Goal: Transaction & Acquisition: Purchase product/service

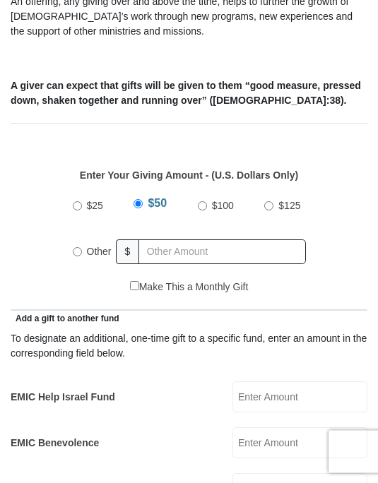
scroll to position [529, 0]
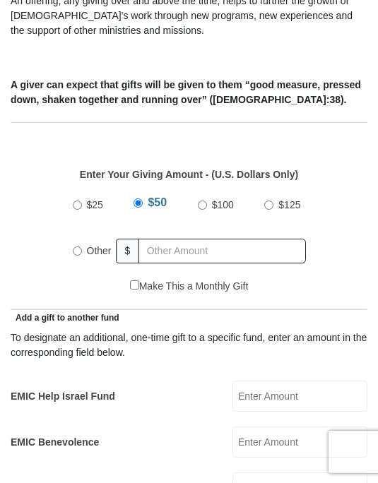
click at [300, 380] on input "EMIC Help Israel Fund" at bounding box center [299, 395] width 135 height 31
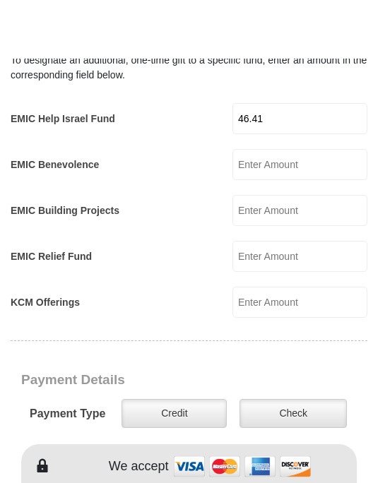
scroll to position [867, 0]
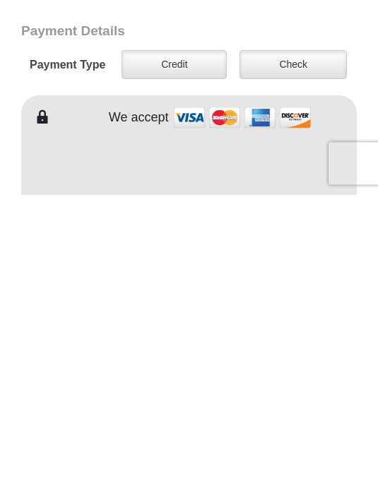
type input "46.41"
click at [172, 339] on label "Credit" at bounding box center [173, 353] width 105 height 29
click at [0, 0] on input "Credit" at bounding box center [0, 0] width 0 height 0
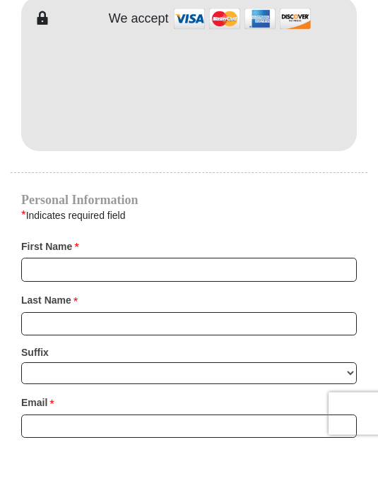
scroll to position [1216, 0]
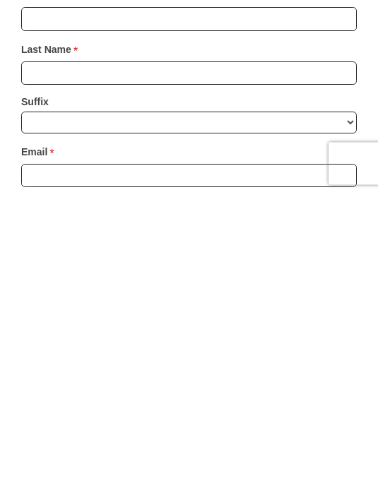
click at [154, 350] on input "Last Name *" at bounding box center [188, 362] width 335 height 24
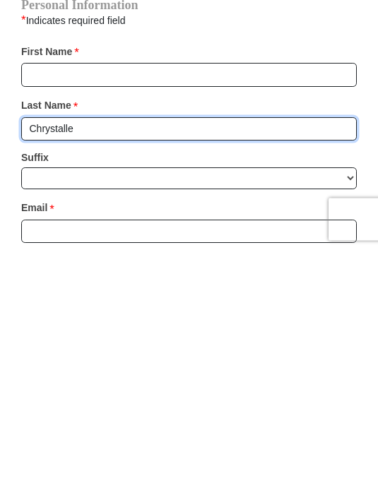
type input "Chrystalle"
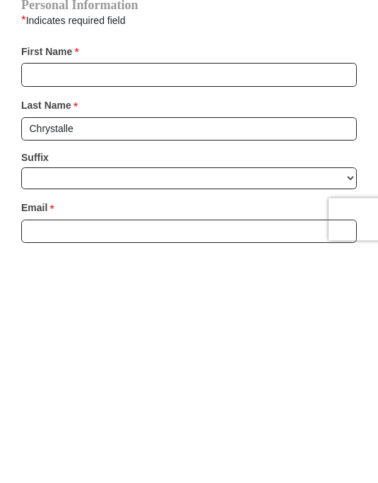
click at [157, 296] on input "First Name *" at bounding box center [188, 308] width 335 height 24
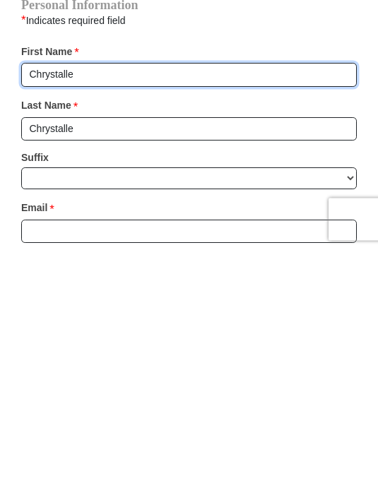
type input "Chrystalle"
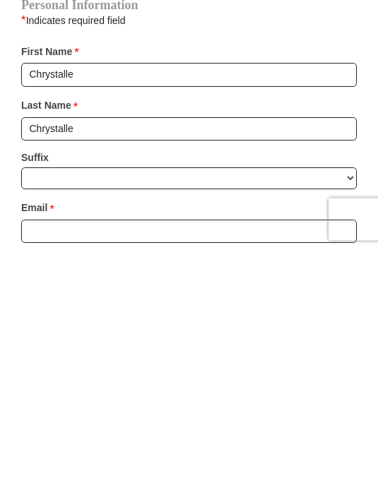
click at [101, 350] on input "Chrystalle" at bounding box center [188, 362] width 335 height 24
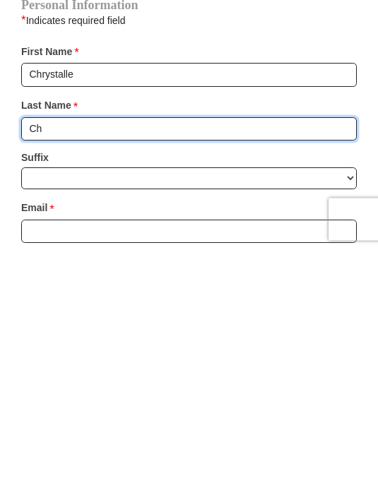
type input "C"
type input "Tylor"
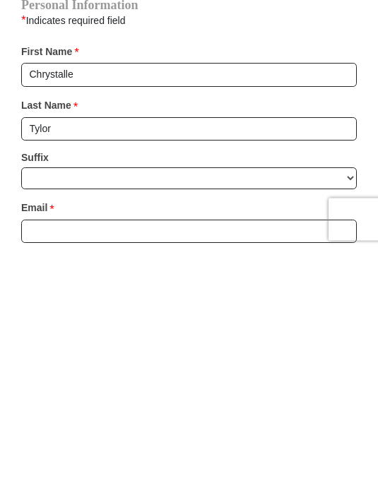
click at [344, 400] on select "Jr Sr I II III IV V VI" at bounding box center [188, 411] width 335 height 22
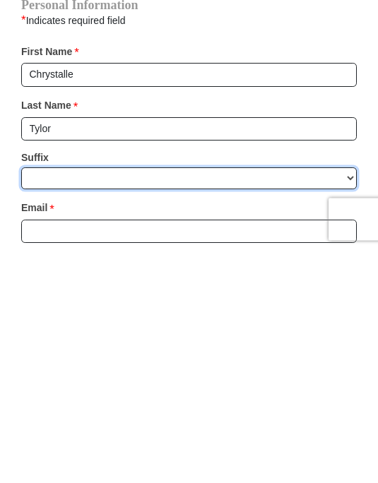
scroll to position [1449, 0]
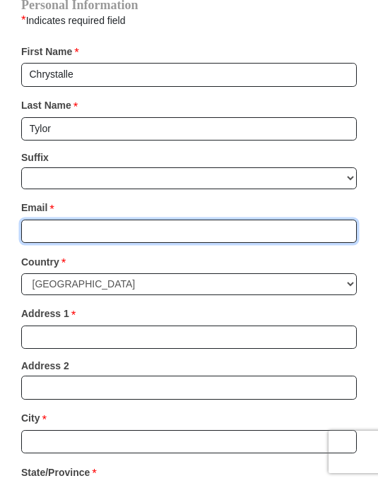
click at [255, 219] on input "Email *" at bounding box center [188, 231] width 335 height 24
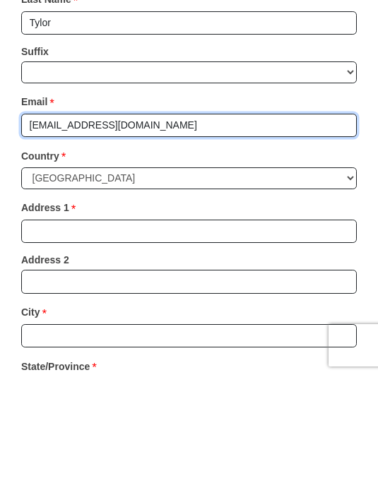
type input "revitaliseint@hotmail.com"
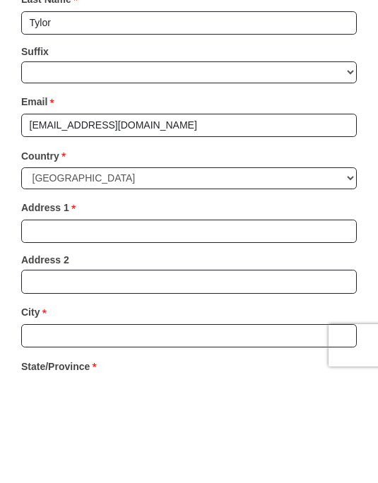
click at [349, 274] on select "United States of America Canada Antigua and Barbuda Argentina Armenia Aruba Aus…" at bounding box center [188, 285] width 335 height 22
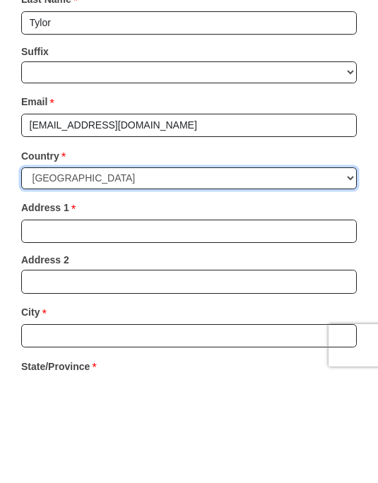
scroll to position [1556, 0]
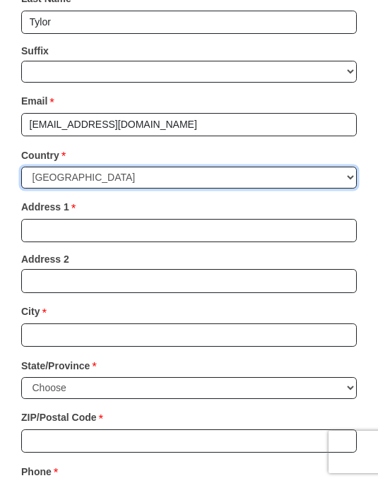
select select "NZ"
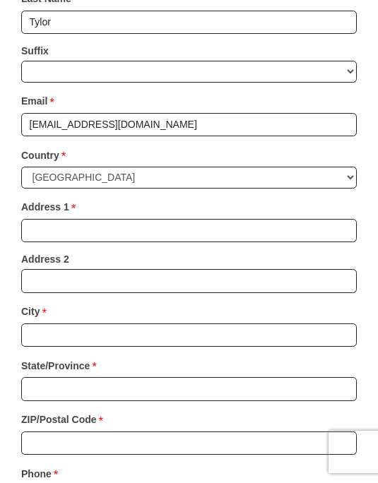
click at [294, 219] on input "Address 1 *" at bounding box center [188, 231] width 335 height 24
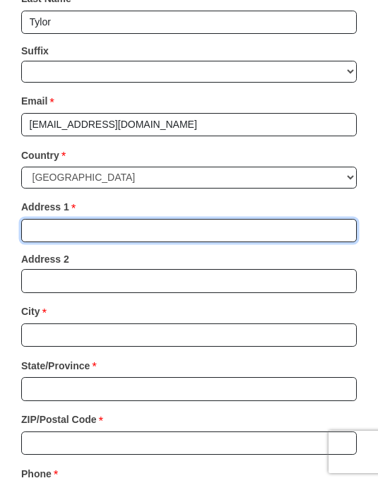
scroll to position [1555, 0]
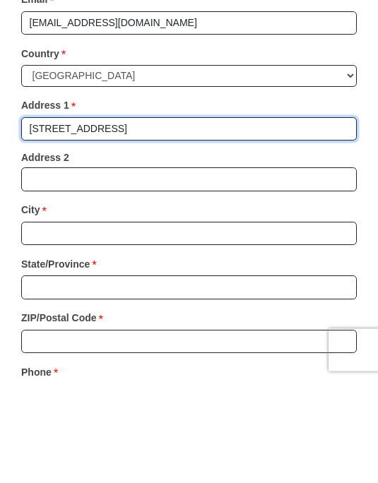
type input "14 Manly Place"
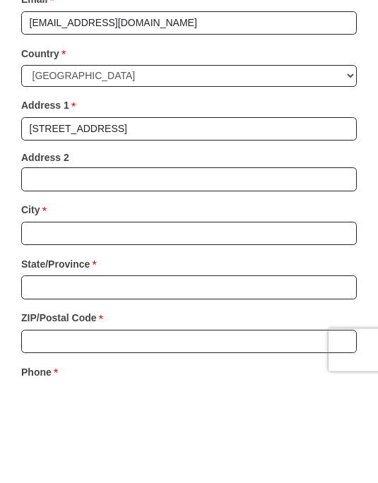
click at [62, 270] on input "Address 2" at bounding box center [188, 282] width 335 height 24
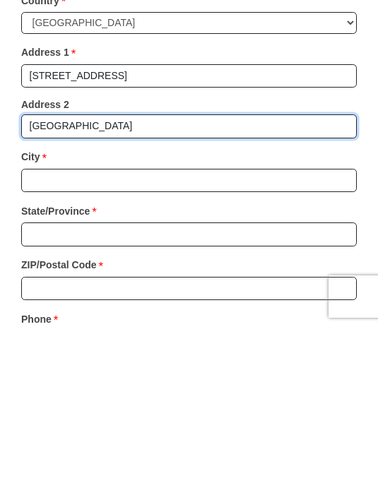
type input "North Beach"
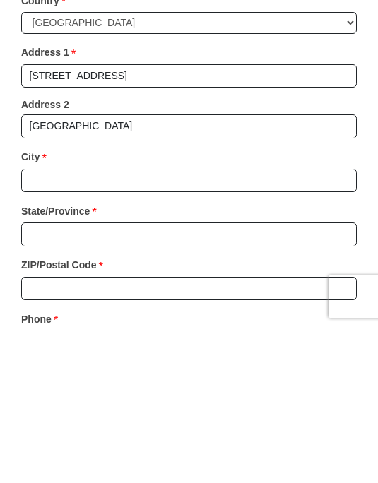
click at [225, 324] on input "City *" at bounding box center [188, 336] width 335 height 24
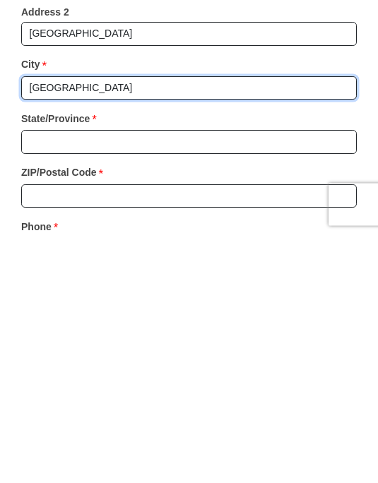
type input "Christchurch"
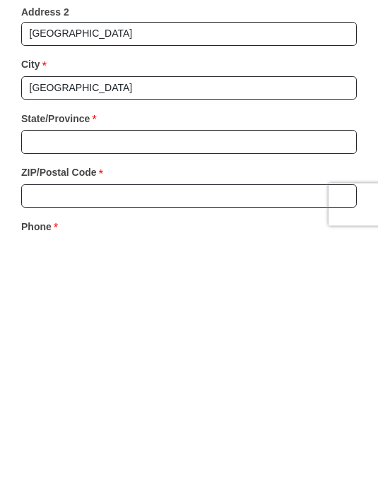
click at [231, 354] on div "State/Province * Please enter State/Province" at bounding box center [188, 381] width 335 height 54
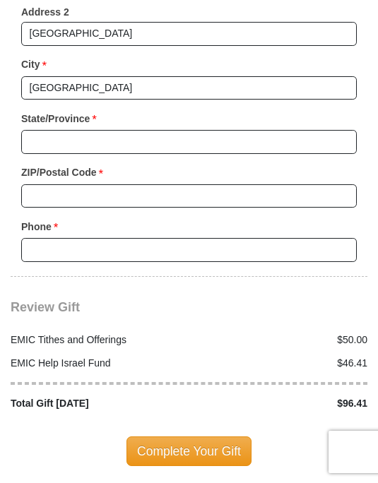
click at [160, 130] on input "State/Province *" at bounding box center [188, 142] width 335 height 24
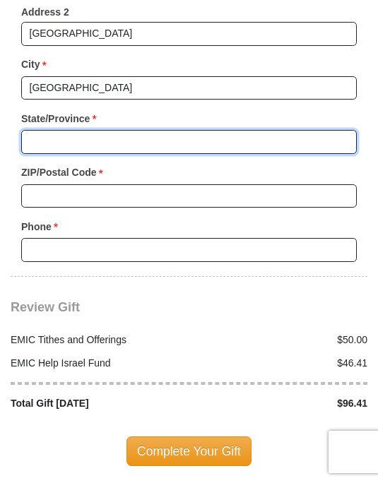
scroll to position [1802, 0]
type input "Canterbury"
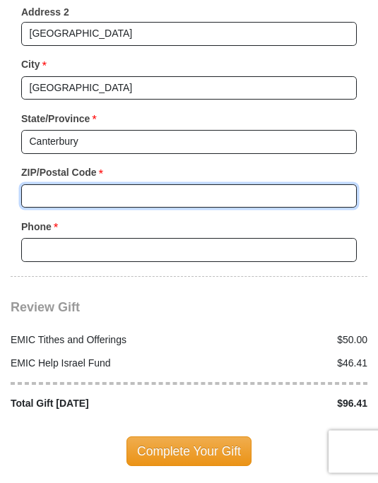
click at [157, 185] on input "ZIP/Postal Code *" at bounding box center [188, 197] width 335 height 24
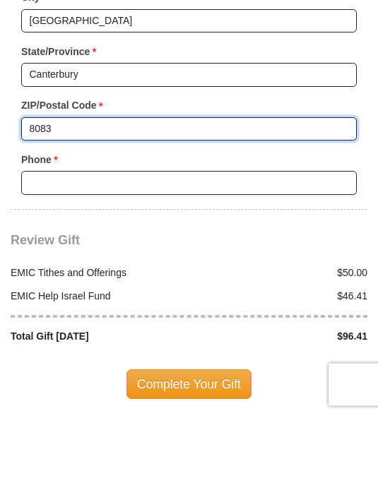
type input "8083"
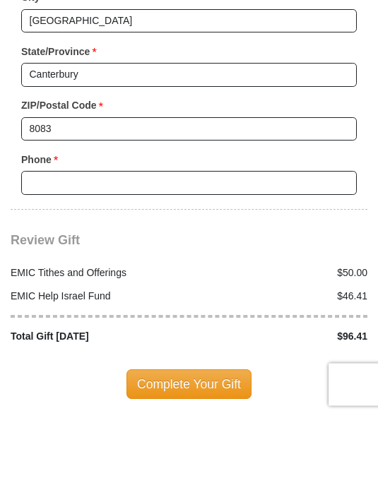
click at [144, 239] on input "Phone * *" at bounding box center [188, 251] width 335 height 24
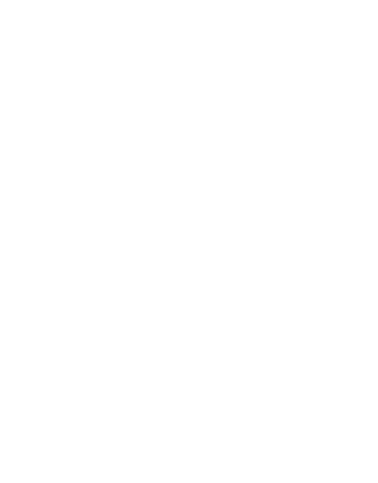
scroll to position [566, 0]
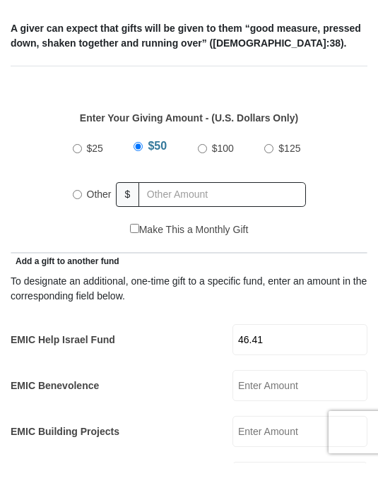
type input "0273874355"
click at [75, 210] on input "Other" at bounding box center [77, 214] width 9 height 9
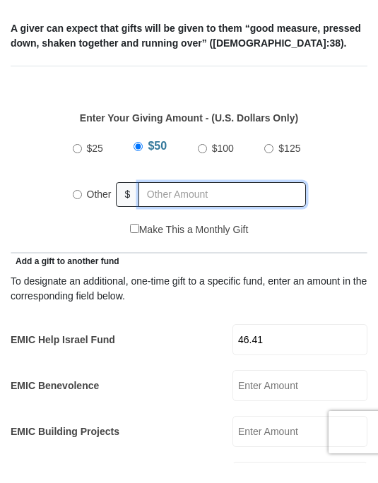
radio input "true"
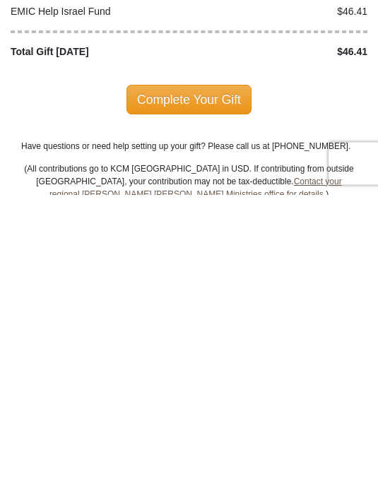
click at [214, 373] on span "Complete Your Gift" at bounding box center [188, 388] width 125 height 30
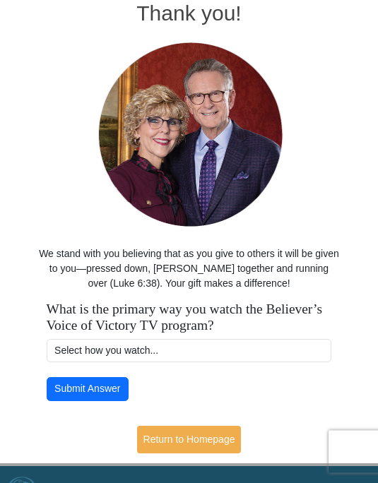
scroll to position [200, 0]
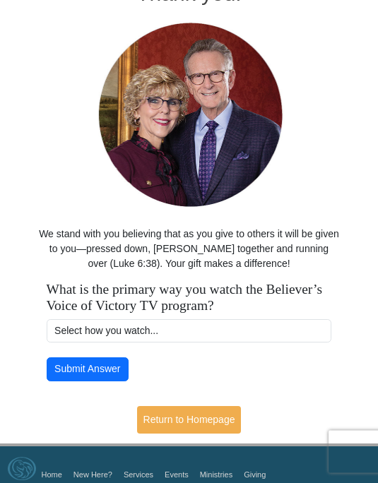
click at [197, 321] on select "Select how you watch... Daystar Morning Daystar Evening [DOMAIN_NAME] [DOMAIN_N…" at bounding box center [189, 332] width 285 height 24
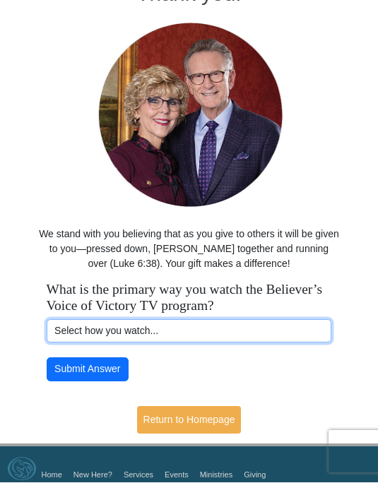
select select "VICTORYCOM"
click at [97, 361] on button "Submit Answer" at bounding box center [88, 370] width 82 height 24
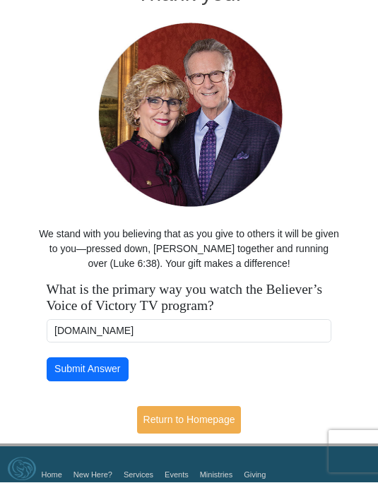
scroll to position [227, 0]
